Goal: Find specific page/section: Find specific page/section

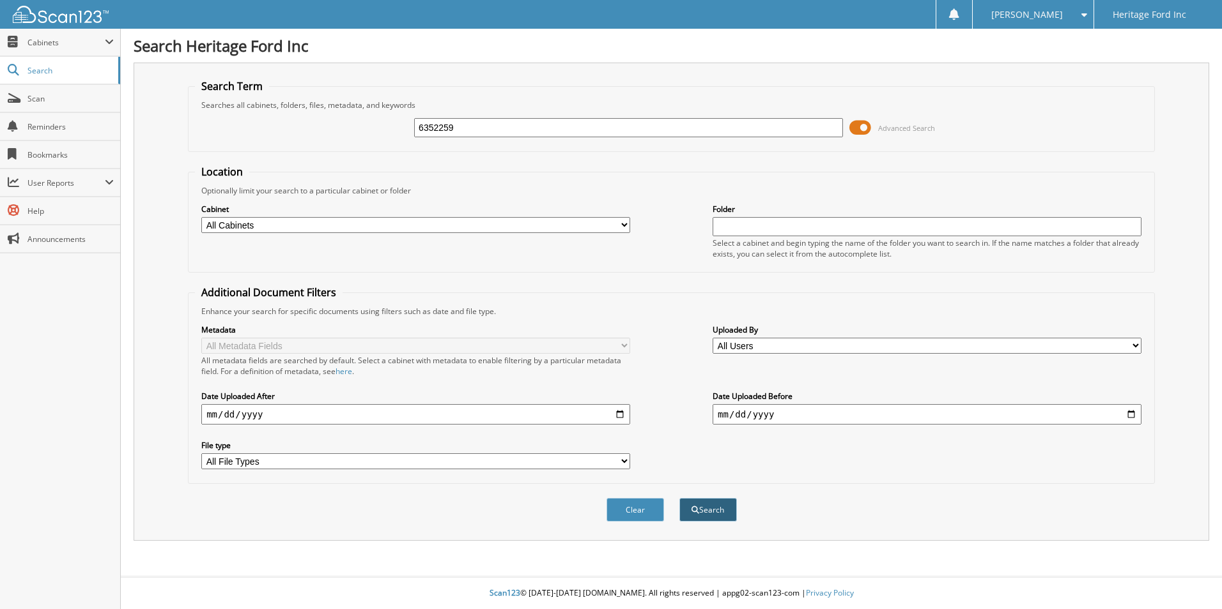
type input "6352259"
click at [688, 509] on button "Search" at bounding box center [707, 510] width 57 height 24
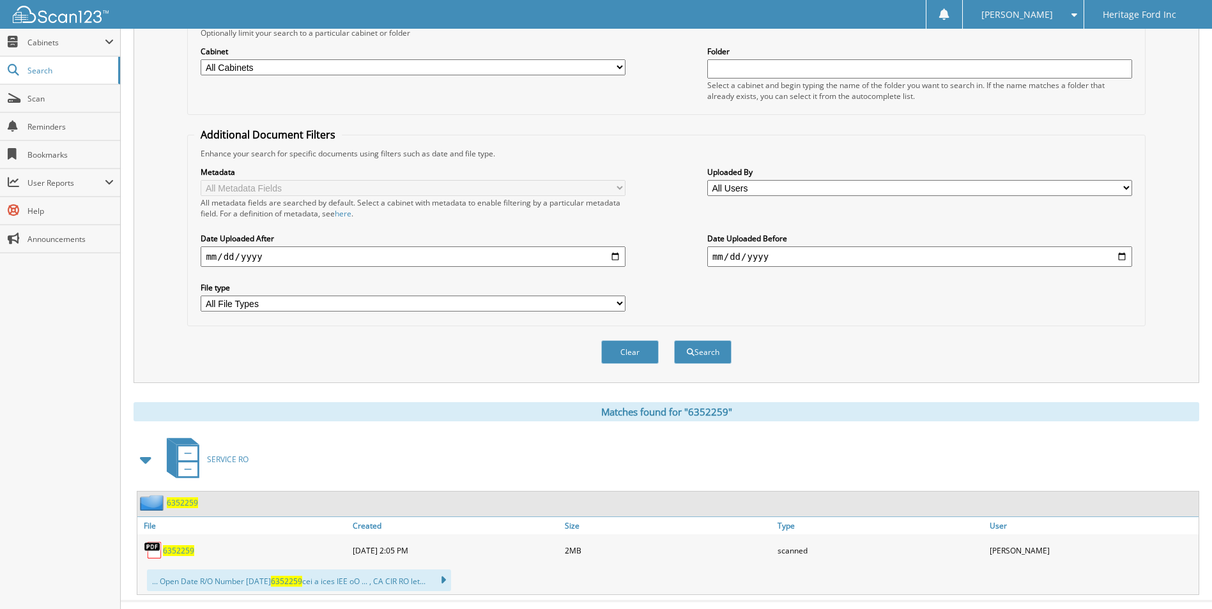
scroll to position [183, 0]
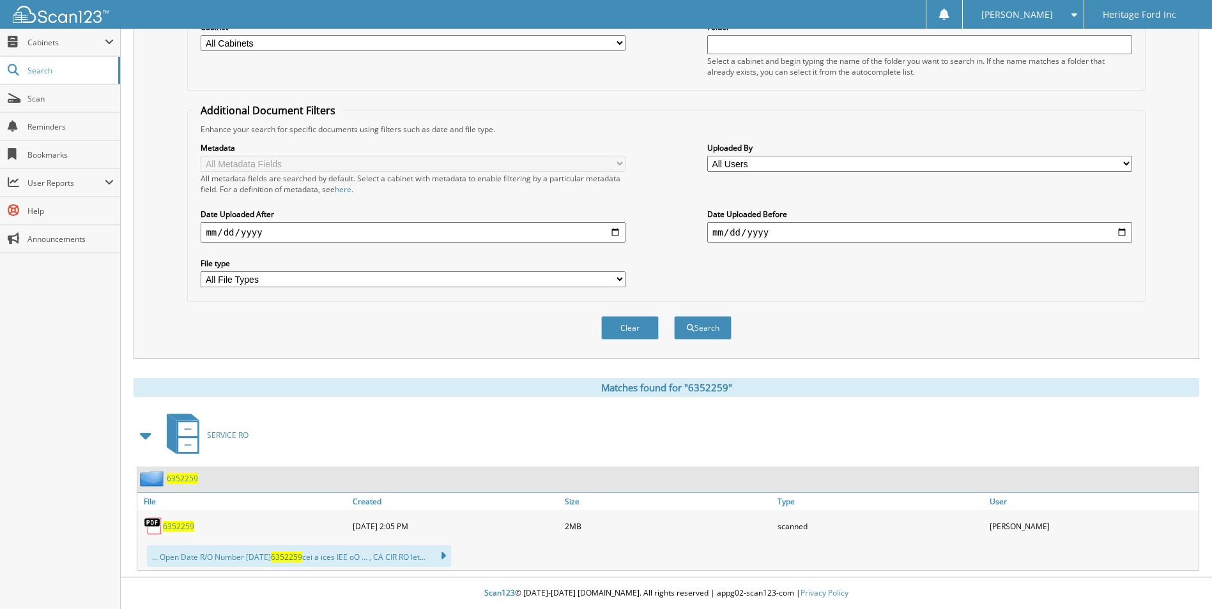
click at [176, 482] on span "6352259" at bounding box center [182, 478] width 31 height 11
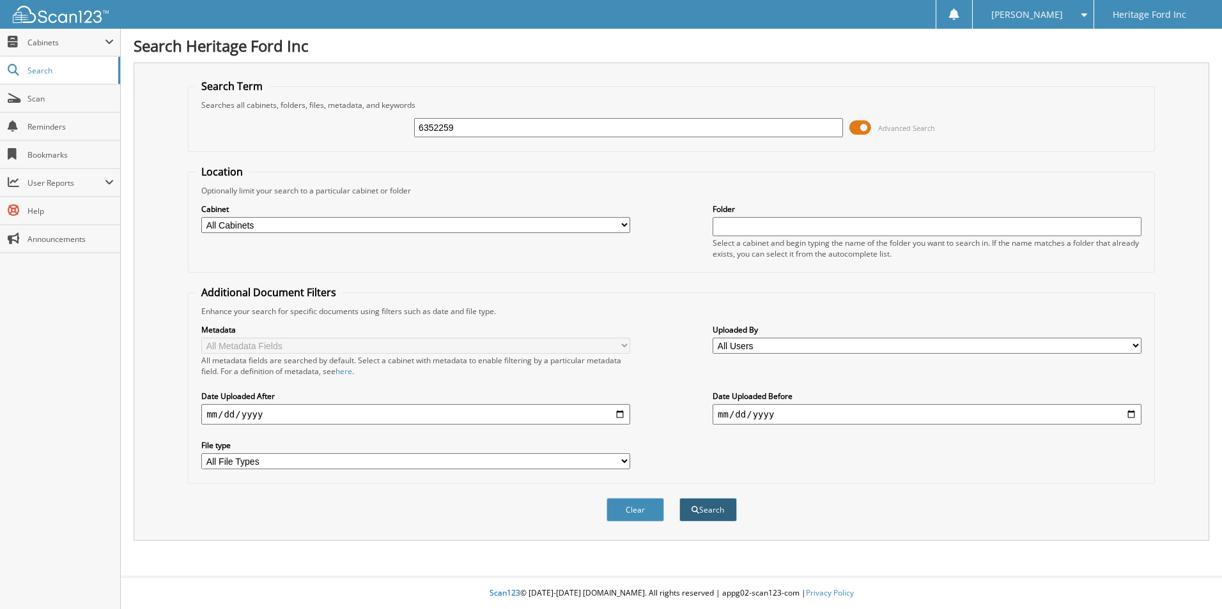
type input "6352259"
click at [686, 505] on button "Search" at bounding box center [707, 510] width 57 height 24
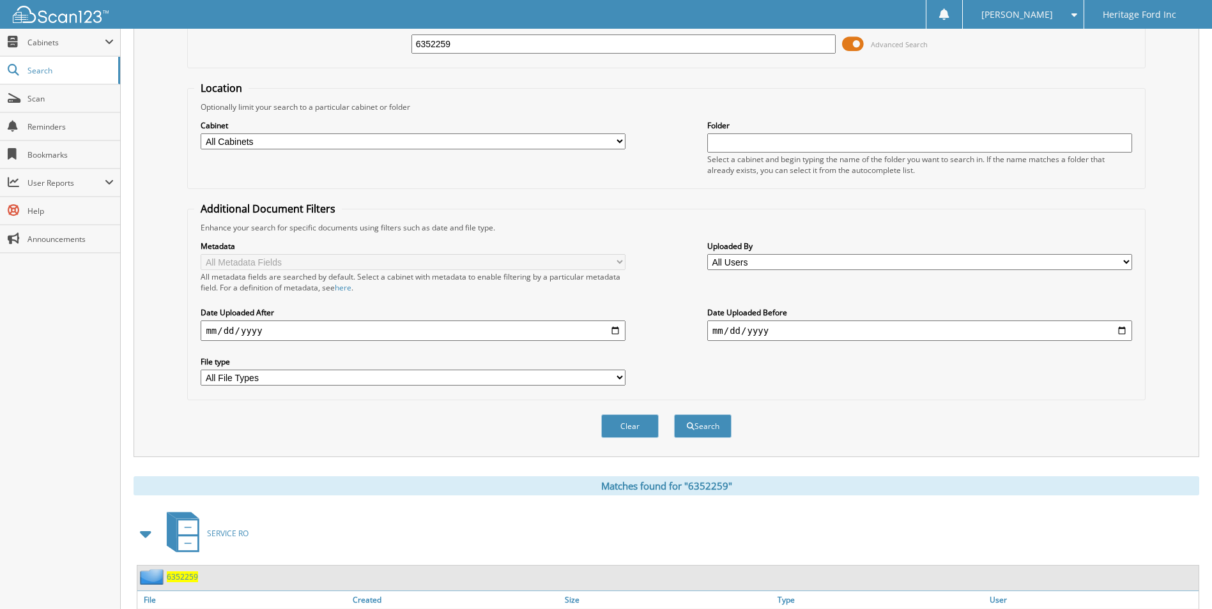
scroll to position [183, 0]
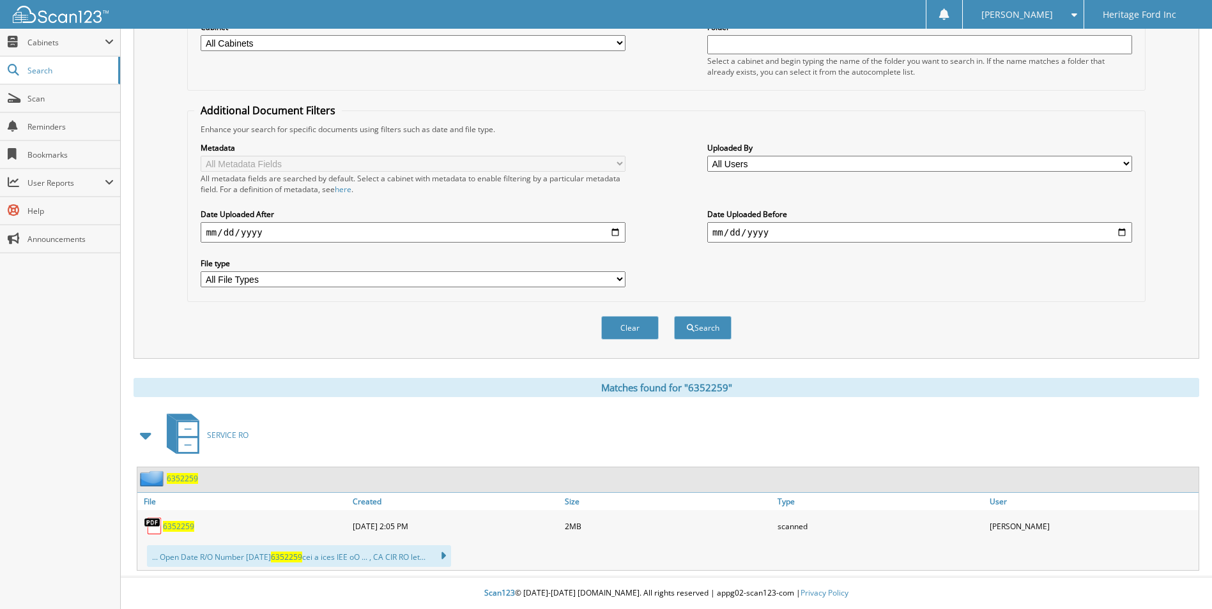
click at [179, 481] on span "6352259" at bounding box center [182, 478] width 31 height 11
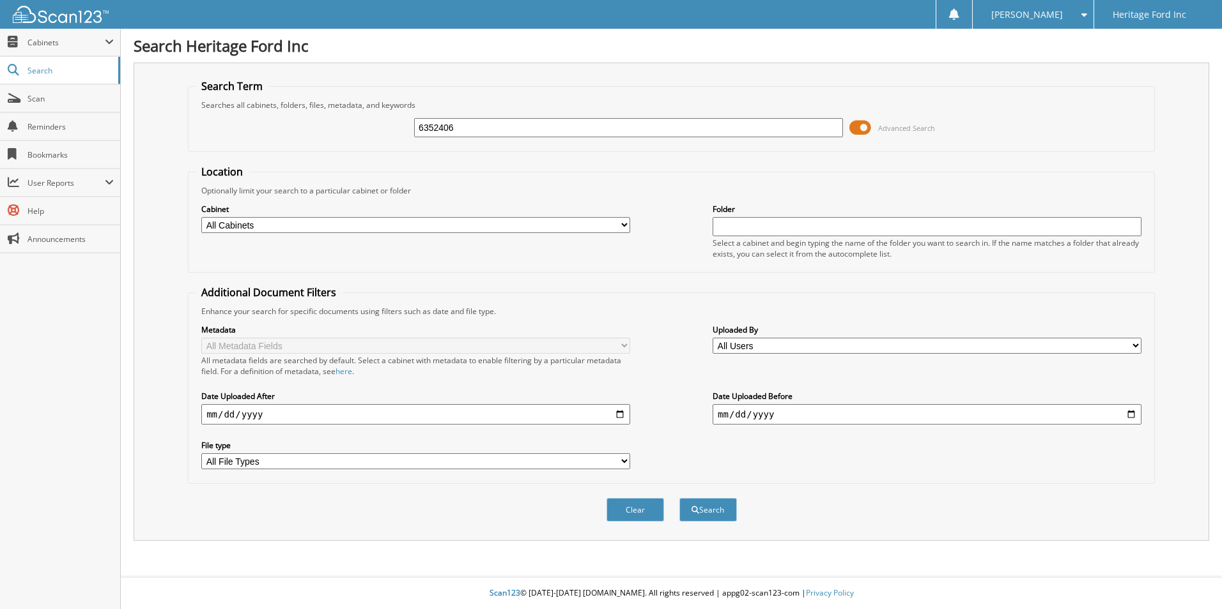
type input "6352406"
click at [679, 498] on button "Search" at bounding box center [707, 510] width 57 height 24
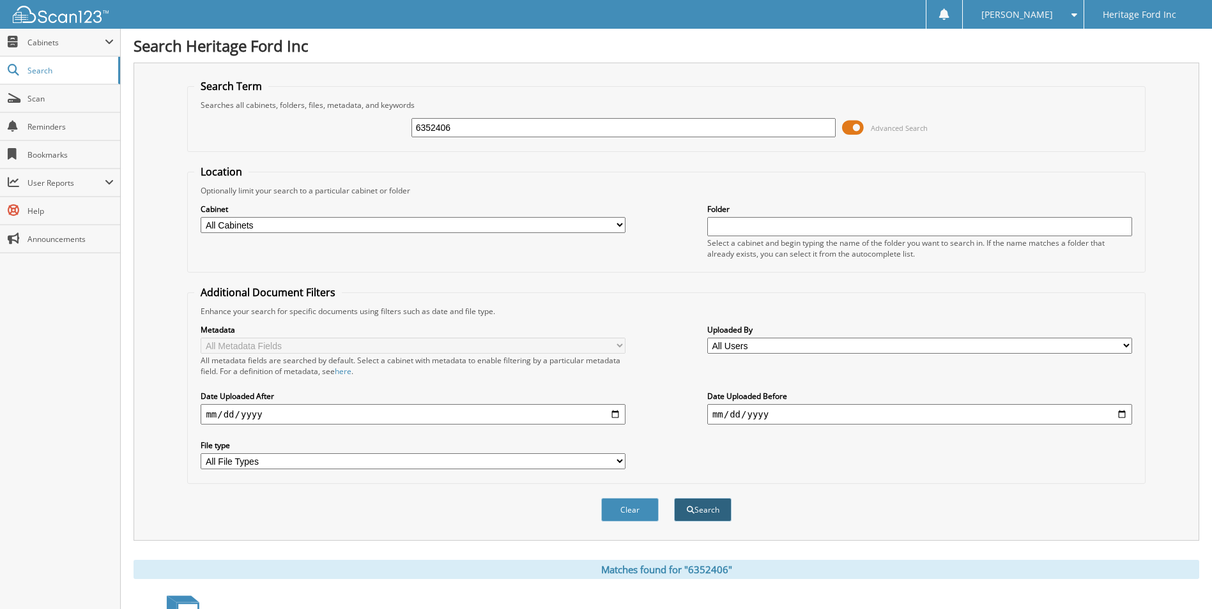
click at [710, 509] on button "Search" at bounding box center [702, 510] width 57 height 24
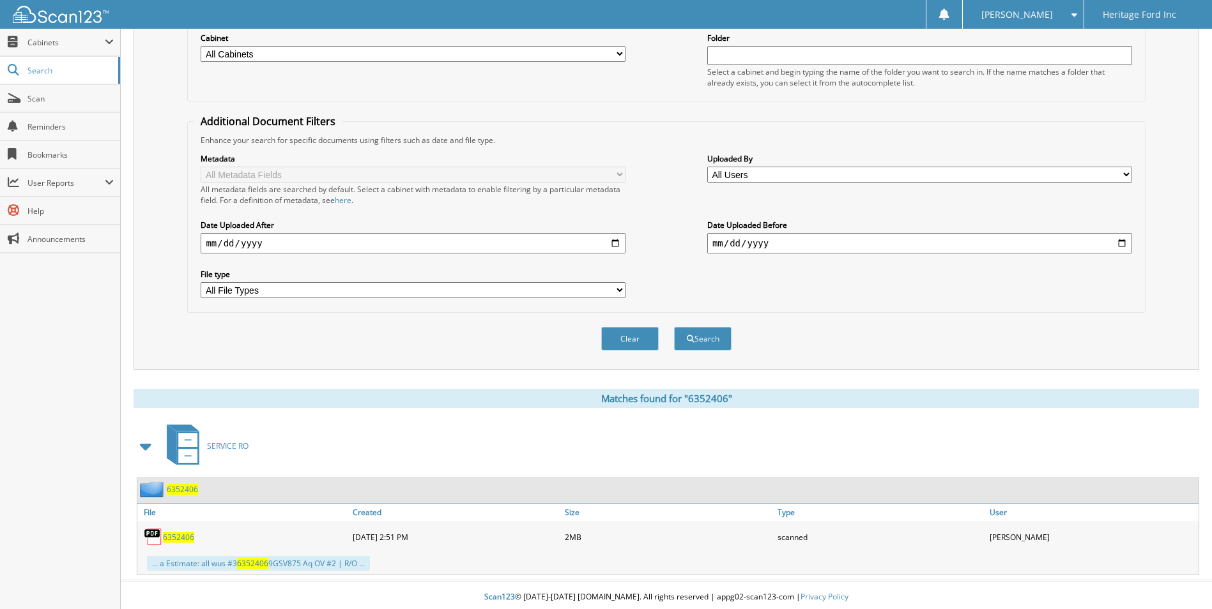
scroll to position [176, 0]
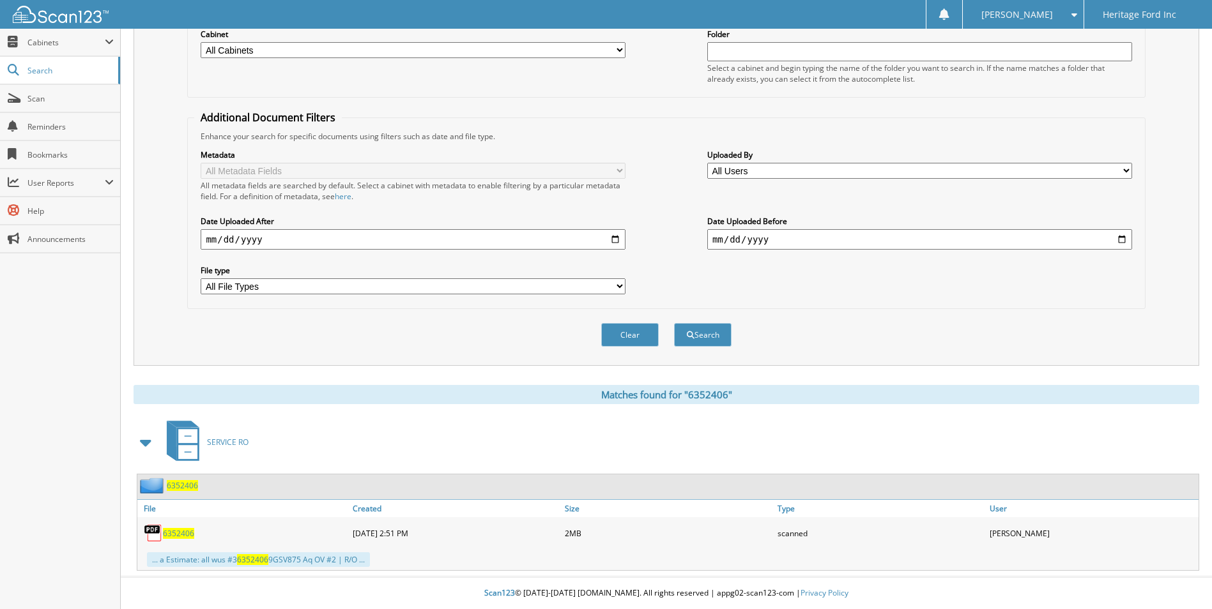
click at [181, 532] on span "6352406" at bounding box center [178, 533] width 31 height 11
